Goal: Find specific page/section: Locate a particular part of the current website

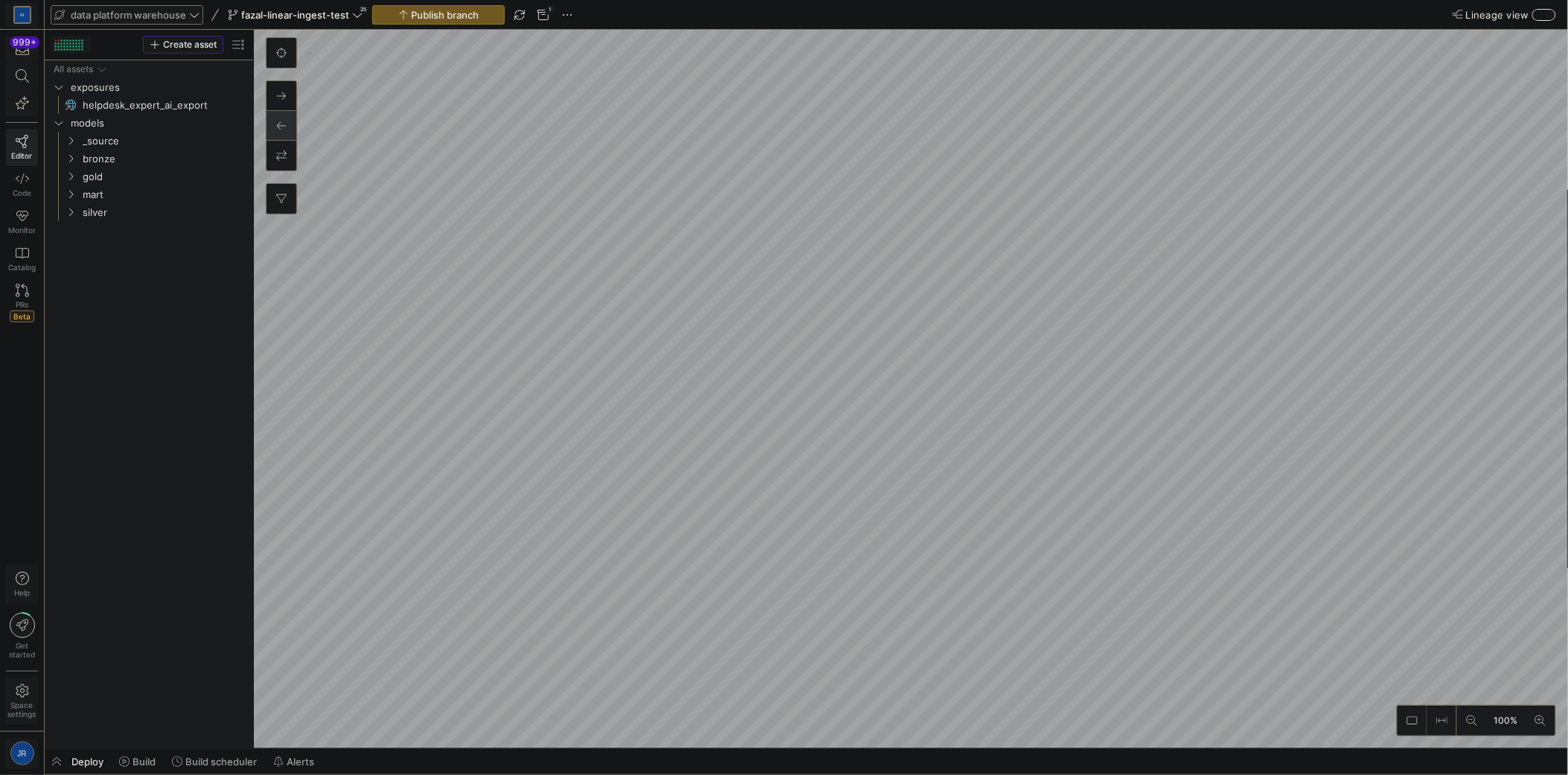
click at [178, 16] on span "data platform warehouse" at bounding box center [128, 15] width 116 height 12
click at [128, 98] on span "Data Benchmark Pipelines" at bounding box center [122, 103] width 119 height 12
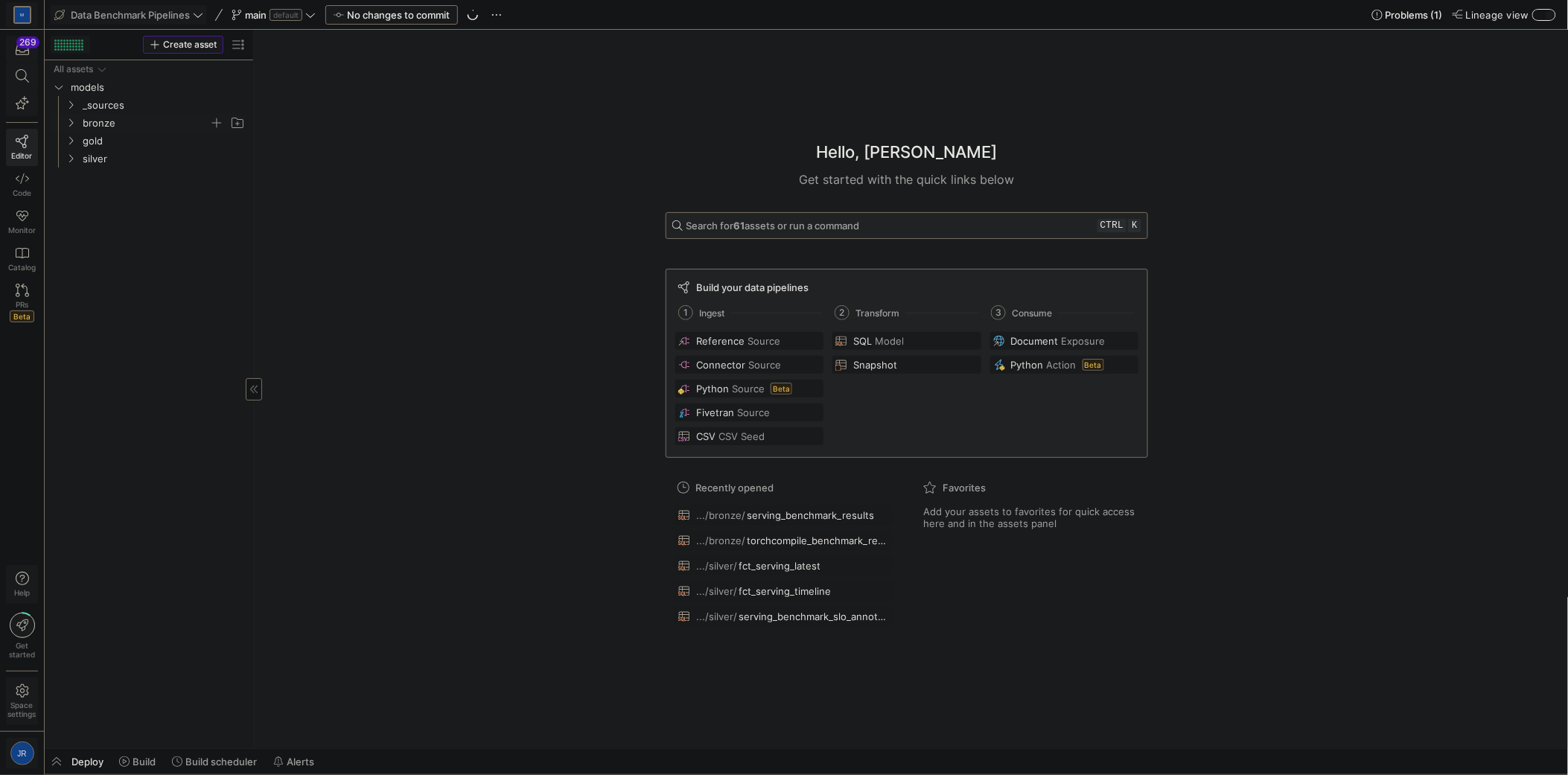
click at [105, 125] on span "bronze" at bounding box center [145, 124] width 126 height 17
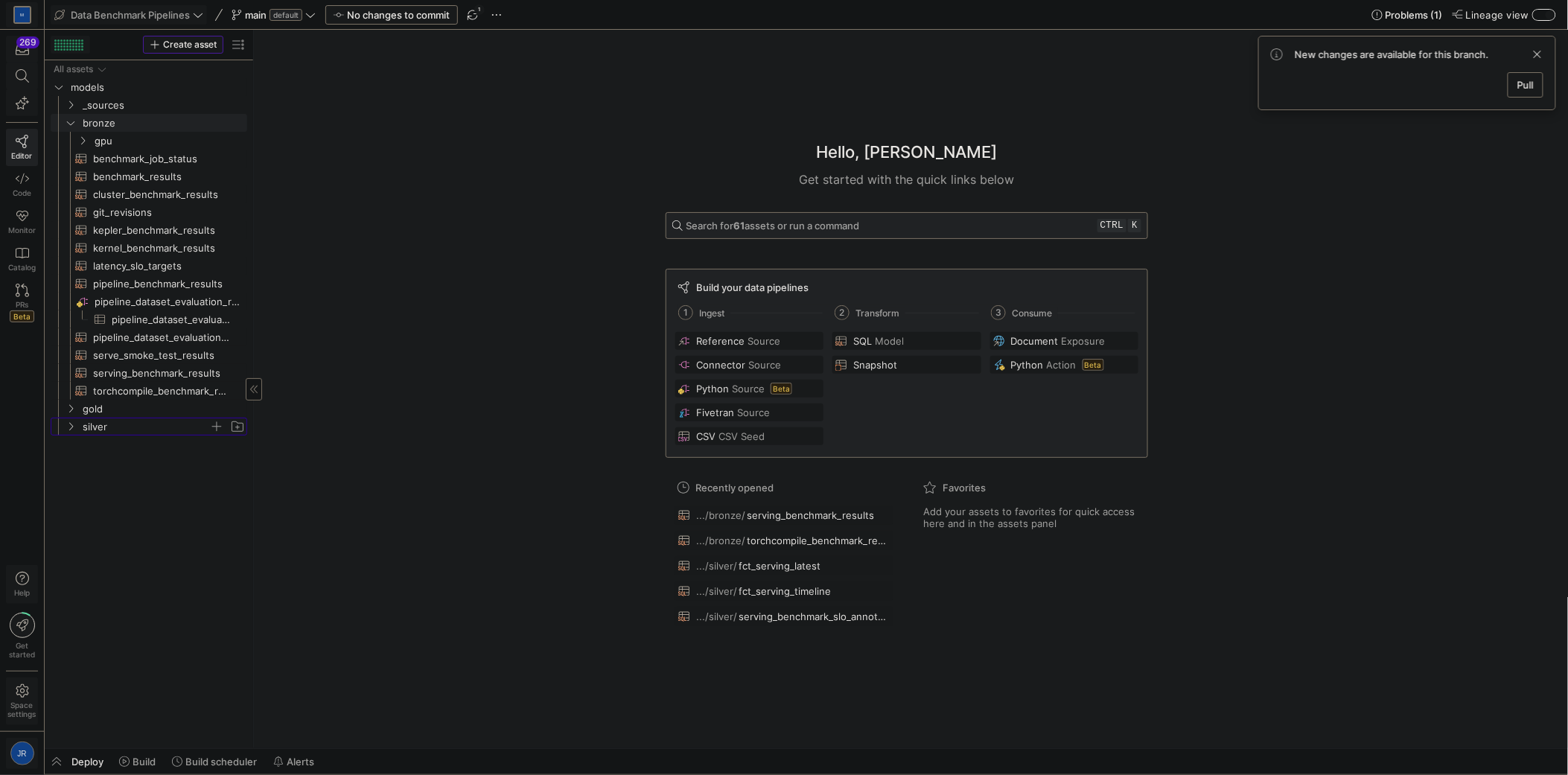
click at [126, 425] on span "silver" at bounding box center [145, 427] width 126 height 17
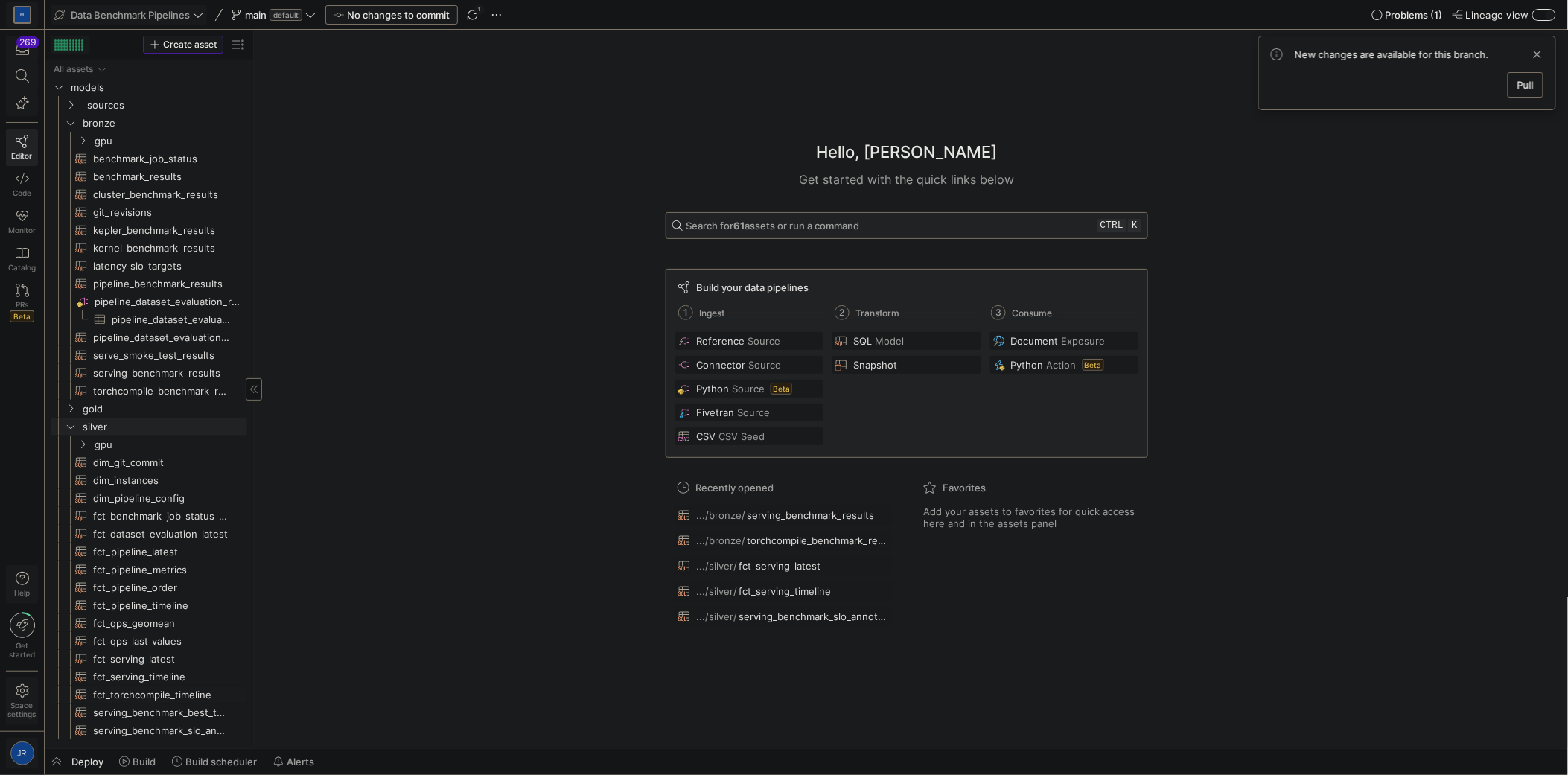
click at [139, 699] on span "fct_torchcompile_timeline​​​​​​​​​​" at bounding box center [161, 695] width 137 height 17
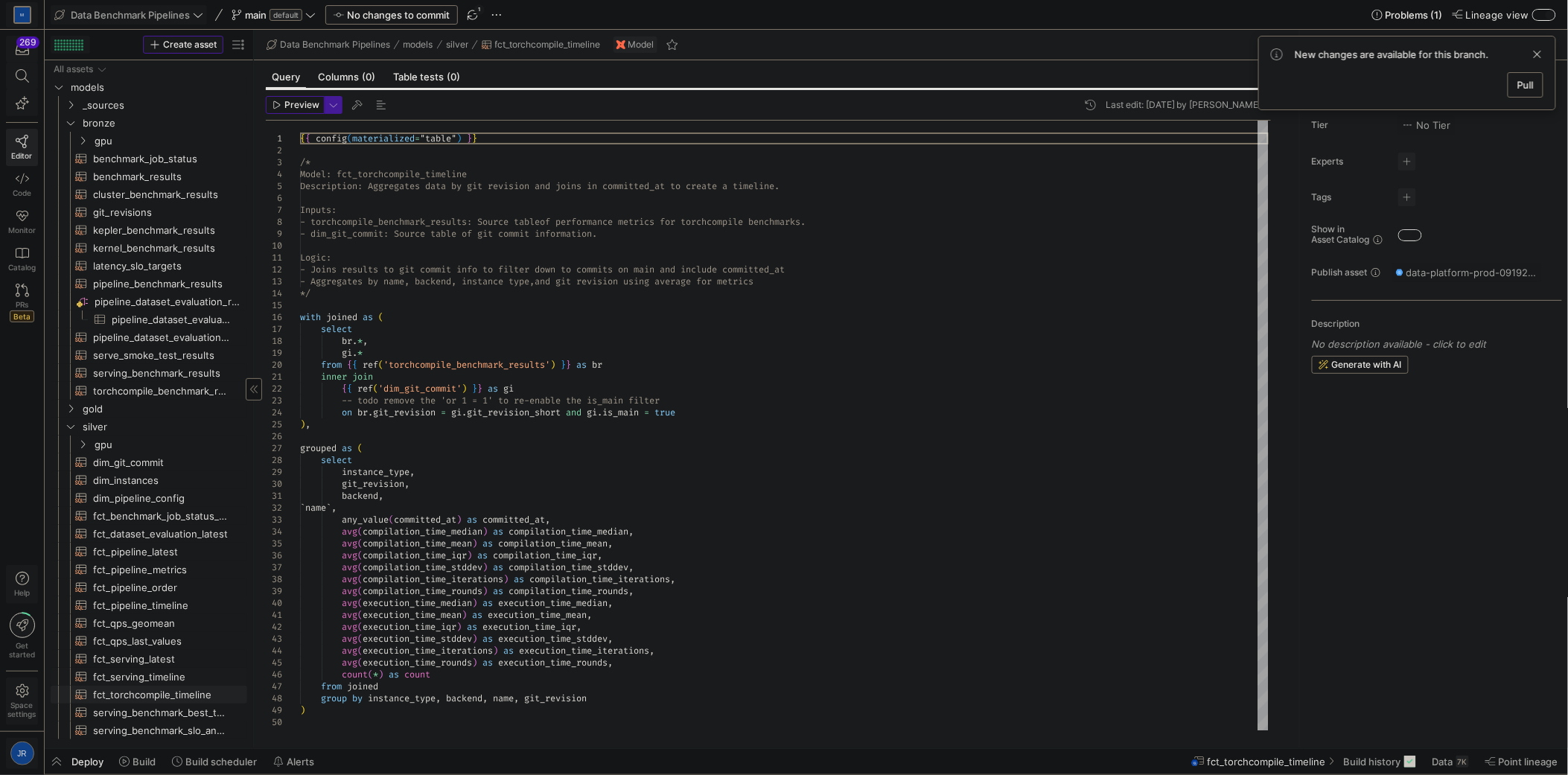
click at [151, 679] on span "fct_serving_timeline​​​​​​​​​​" at bounding box center [161, 677] width 137 height 17
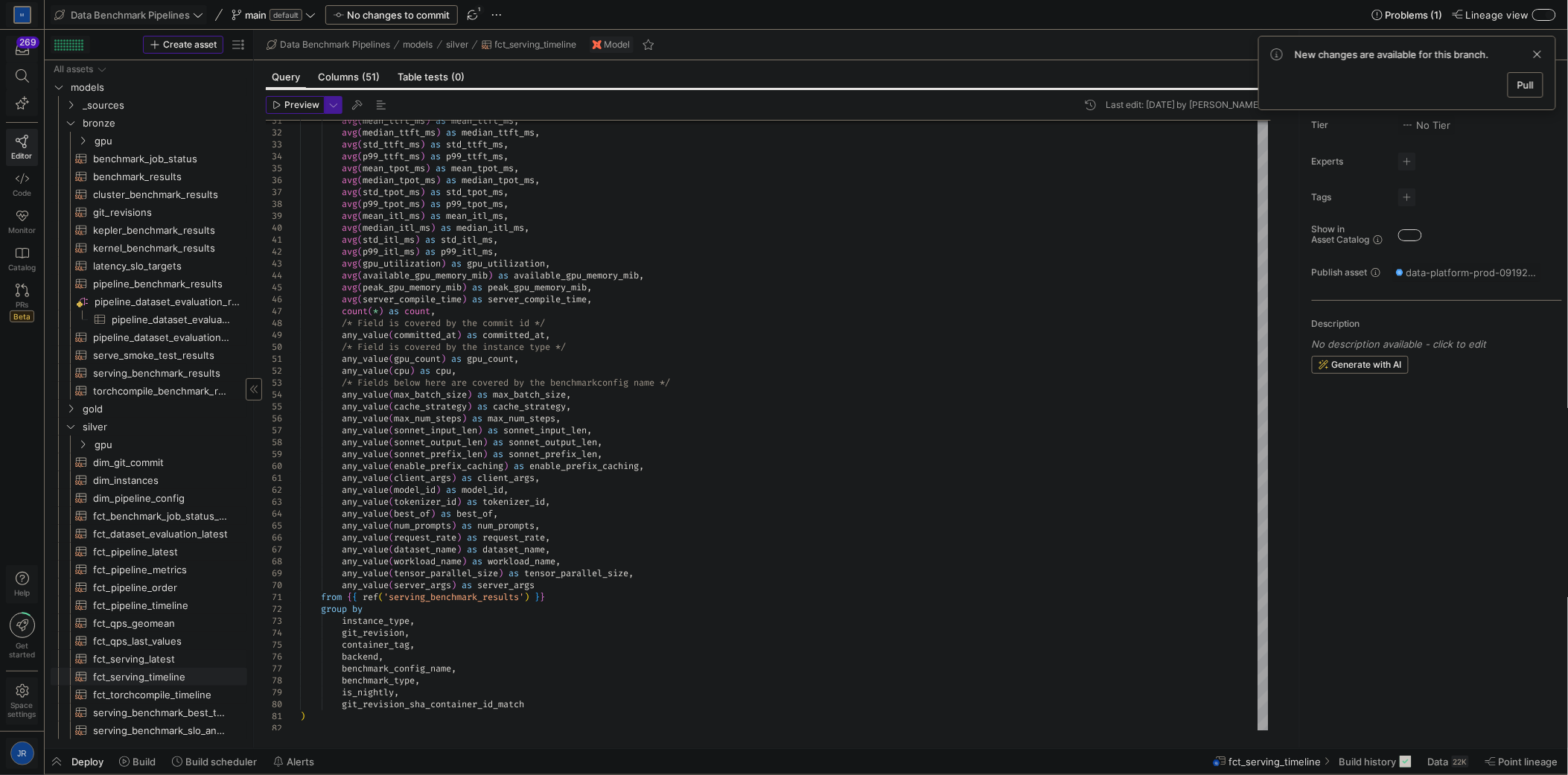
click at [167, 662] on span "fct_serving_latest​​​​​​​​​​" at bounding box center [161, 659] width 137 height 17
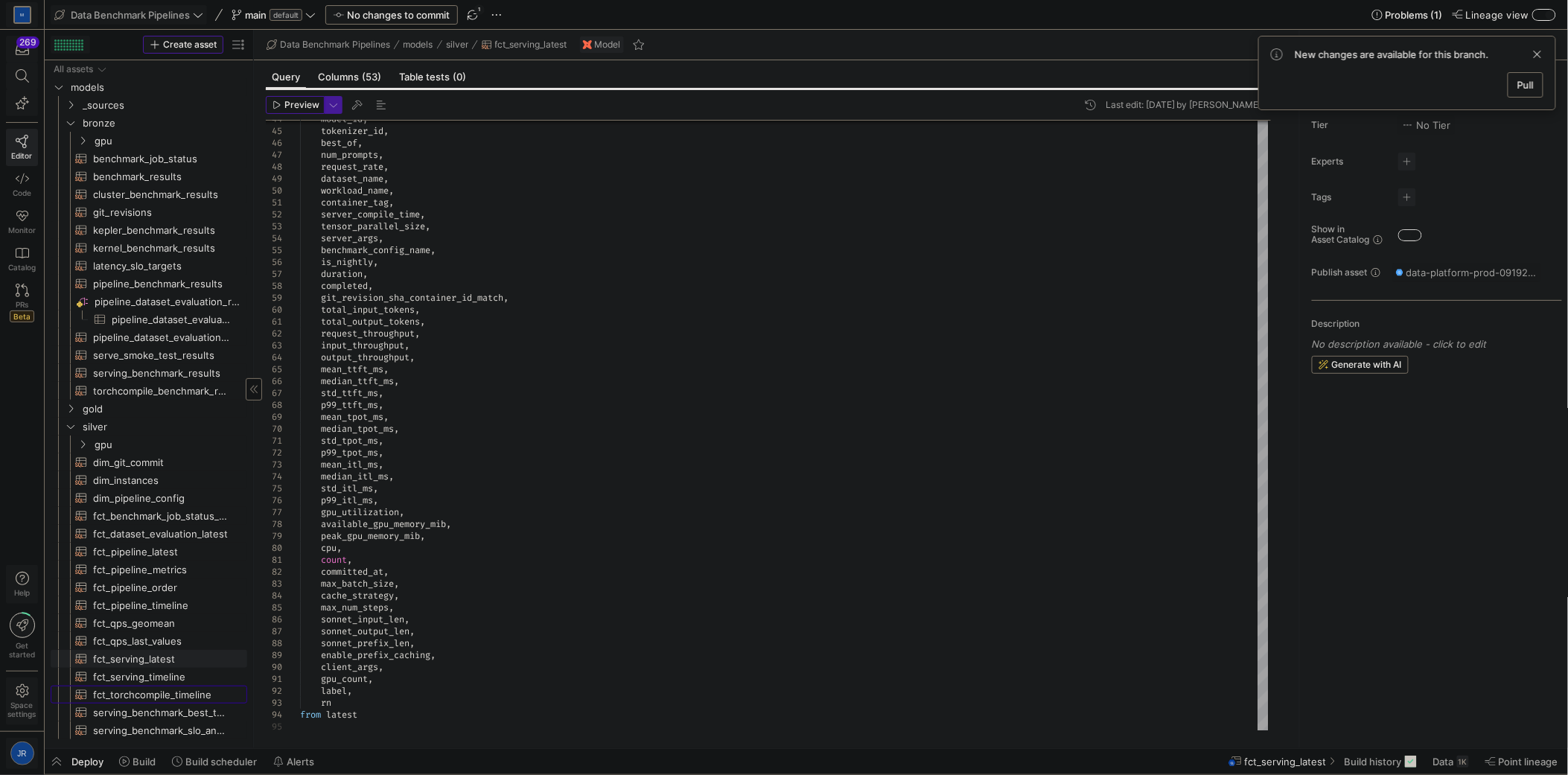
click at [155, 697] on span "fct_torchcompile_timeline​​​​​​​​​​" at bounding box center [161, 695] width 137 height 17
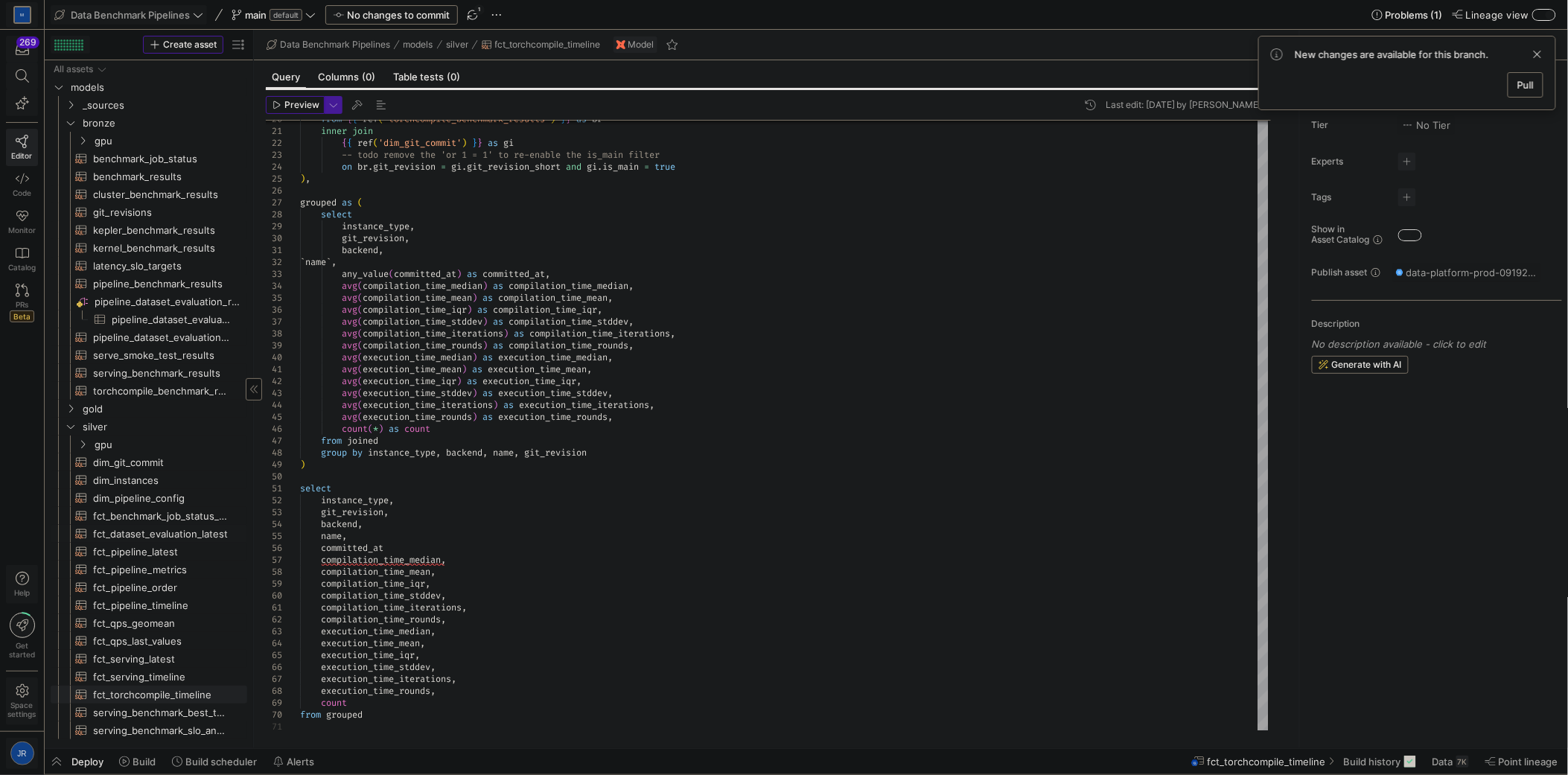
click at [168, 536] on span "fct_dataset_evaluation_latest​​​​​​​​​​" at bounding box center [161, 534] width 137 height 17
type textarea "{{ config(materialized="table") }} /* Model: fct_dataset_evaluation_latest Desc…"
